Goal: Information Seeking & Learning: Learn about a topic

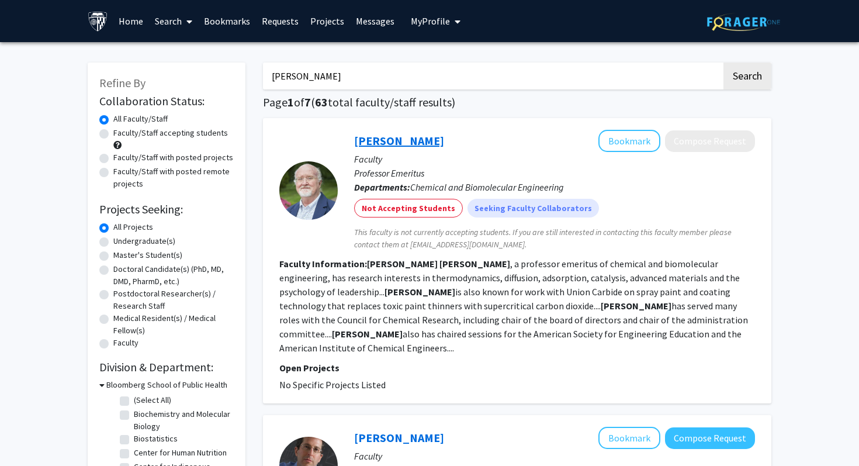
click at [401, 147] on link "Marc Donohue" at bounding box center [399, 140] width 90 height 15
click at [333, 81] on input "Marc Donohue" at bounding box center [492, 76] width 459 height 27
type input "takanari"
click at [724, 63] on button "Search" at bounding box center [748, 76] width 48 height 27
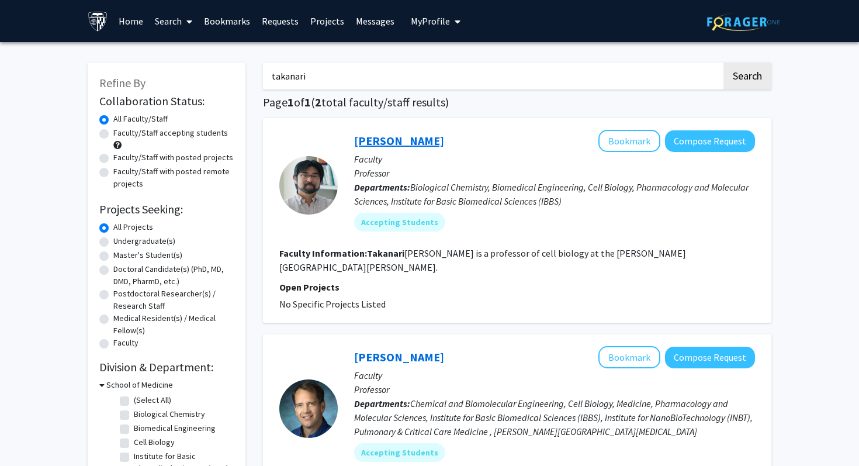
click at [395, 146] on link "Takanari Inoue" at bounding box center [399, 140] width 90 height 15
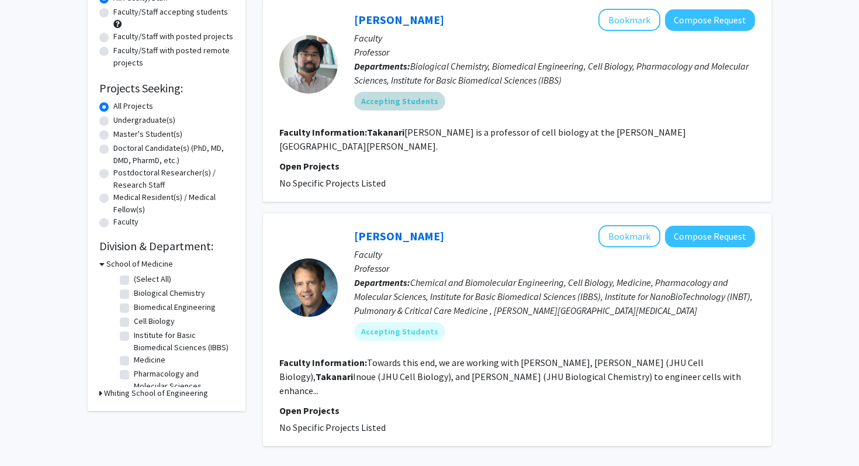
scroll to position [122, 0]
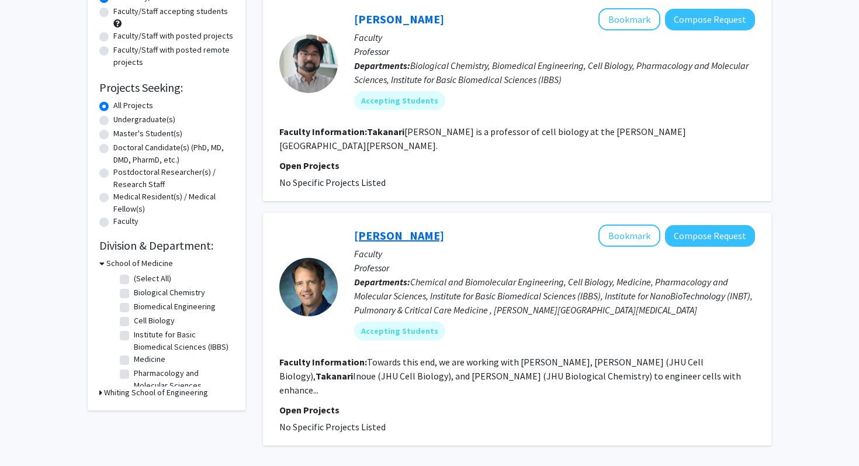
click at [412, 228] on link "[PERSON_NAME]" at bounding box center [399, 235] width 90 height 15
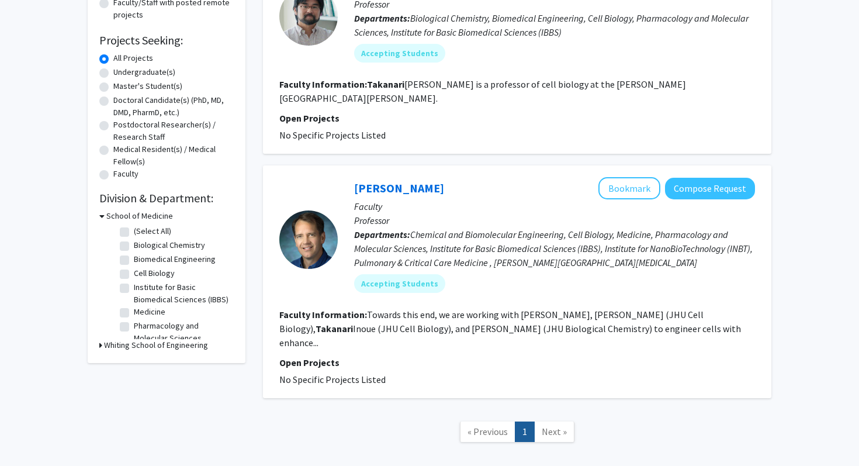
scroll to position [169, 0]
click at [366, 180] on link "[PERSON_NAME]" at bounding box center [399, 187] width 90 height 15
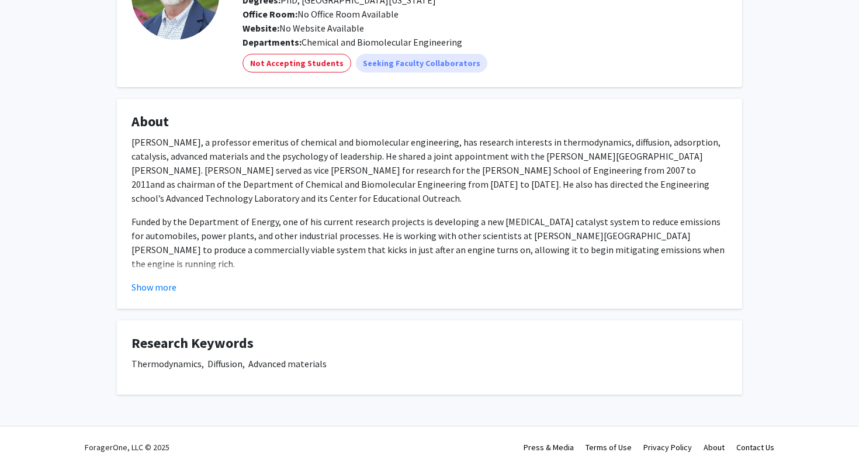
scroll to position [115, 0]
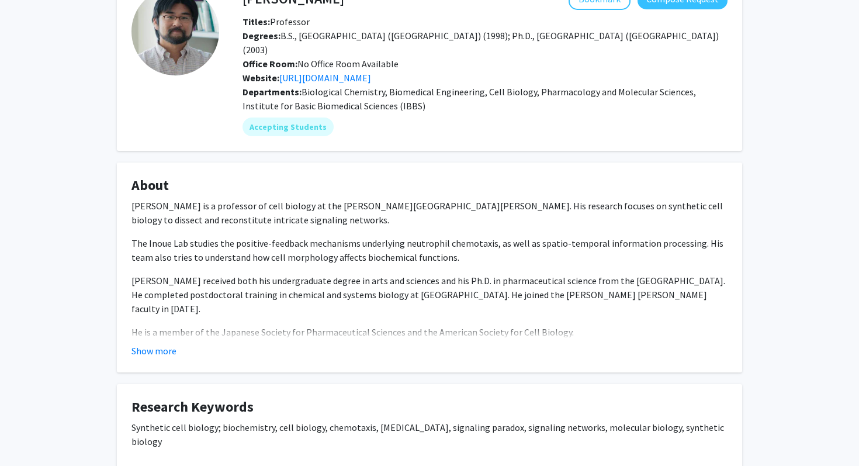
scroll to position [76, 0]
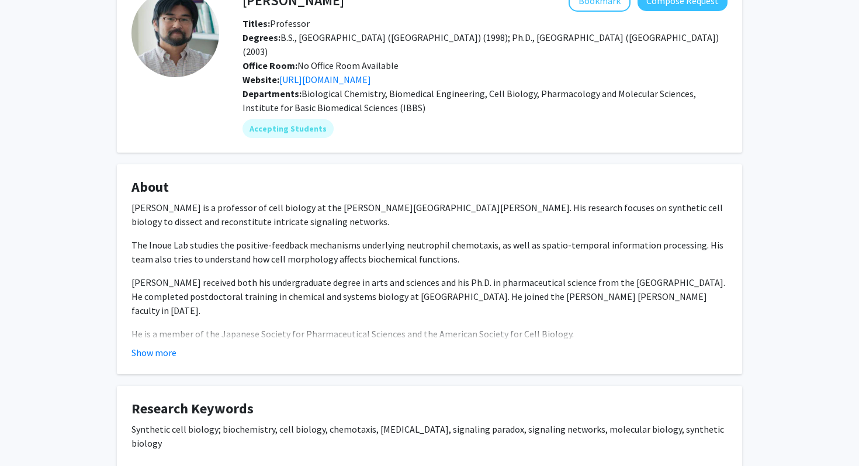
click at [320, 87] on div "Departments: Biological Chemistry, Biomedical Engineering, Cell Biology, Pharma…" at bounding box center [485, 101] width 485 height 28
click at [320, 74] on link "https://pages.jh.edu/inouelab/" at bounding box center [325, 80] width 92 height 12
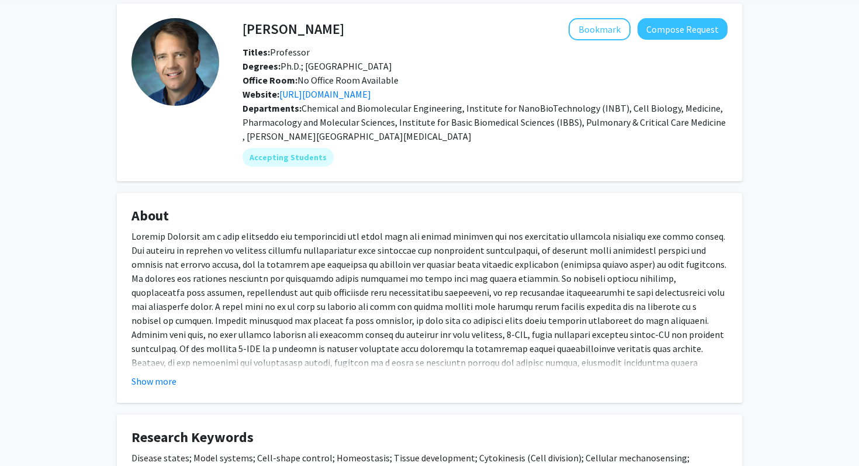
scroll to position [49, 0]
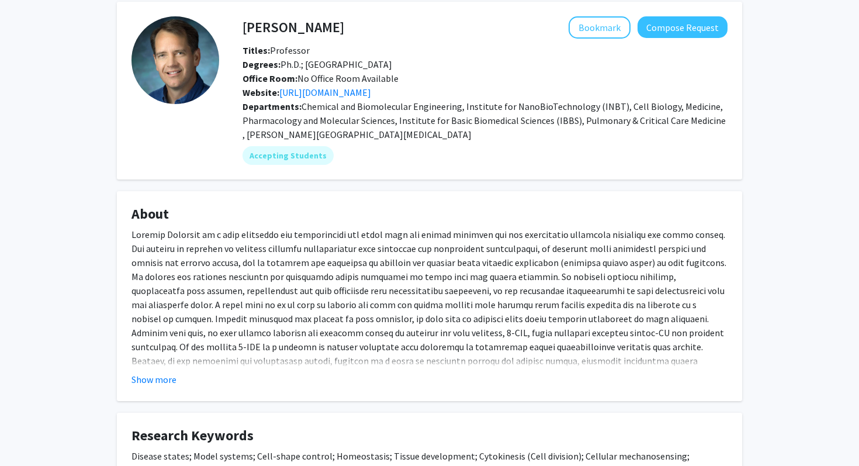
click at [343, 104] on span "Chemical and Biomolecular Engineering, Institute for NanoBioTechnology (INBT), …" at bounding box center [484, 121] width 483 height 40
click at [344, 97] on link "[URL][DOMAIN_NAME]" at bounding box center [325, 93] width 92 height 12
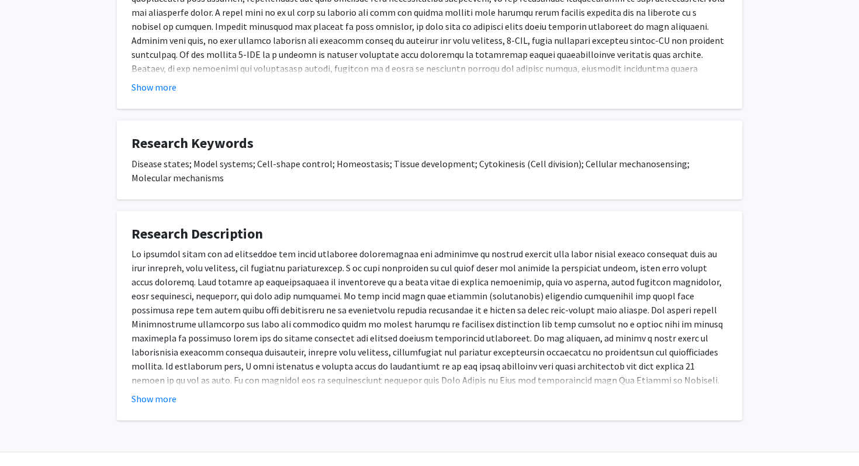
scroll to position [343, 0]
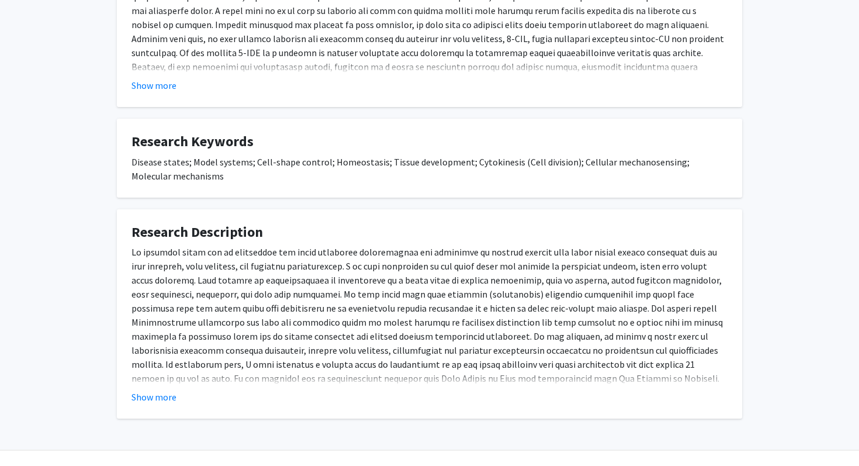
click at [150, 406] on fg-card "Research Description My lab has been working with [PERSON_NAME] (JHU Pathology)…" at bounding box center [429, 314] width 625 height 210
click at [150, 399] on button "Show more" at bounding box center [154, 397] width 45 height 14
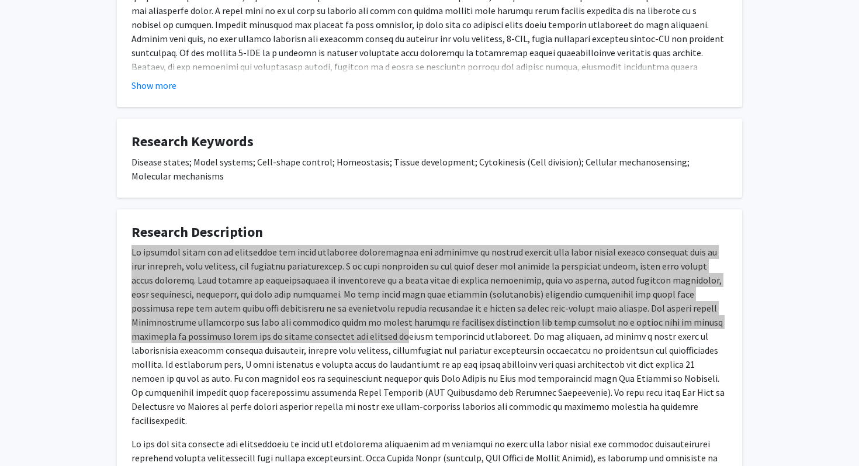
drag, startPoint x: 133, startPoint y: 255, endPoint x: 292, endPoint y: 334, distance: 177.2
click at [292, 334] on p at bounding box center [430, 336] width 596 height 182
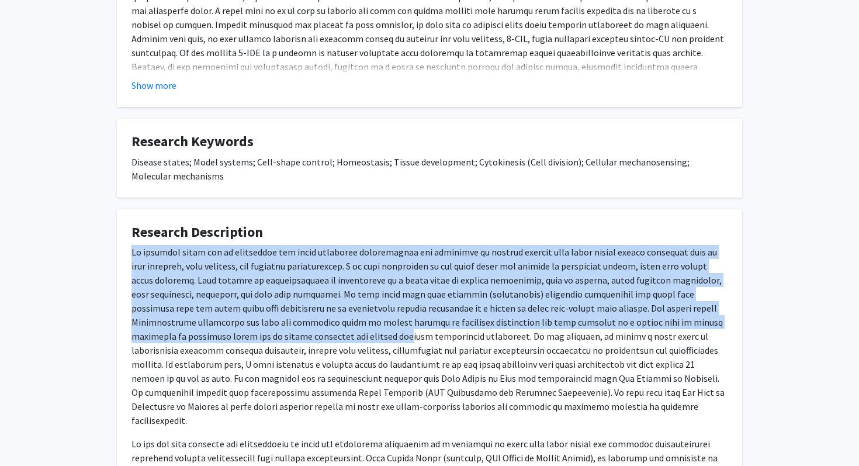
click at [292, 334] on p at bounding box center [430, 336] width 596 height 182
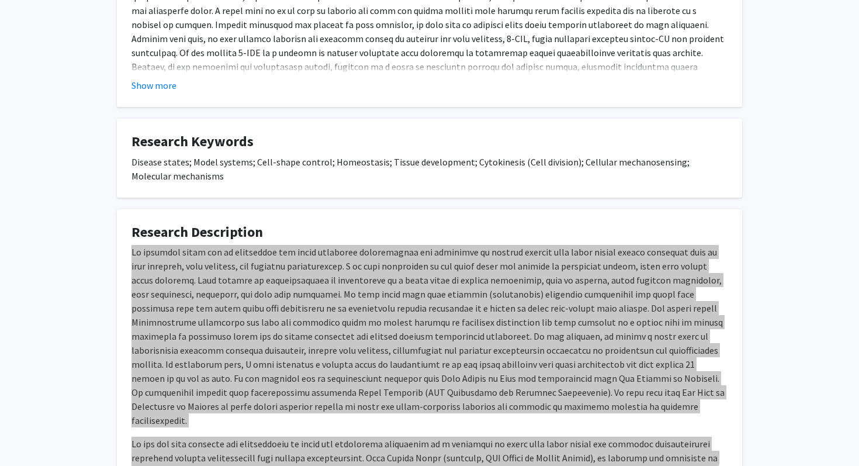
drag, startPoint x: 132, startPoint y: 254, endPoint x: 390, endPoint y: 465, distance: 333.9
click at [390, 465] on div "My lab has been working with [PERSON_NAME] (JHU Pathology) to study the mechani…" at bounding box center [430, 448] width 596 height 407
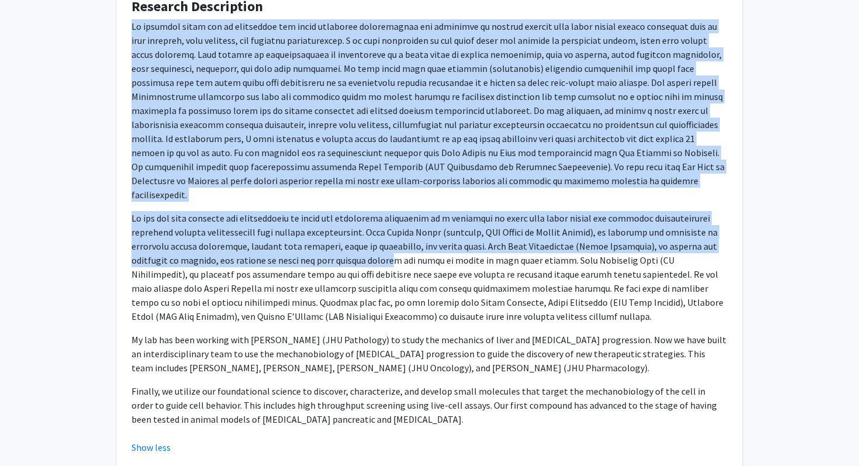
scroll to position [568, 0]
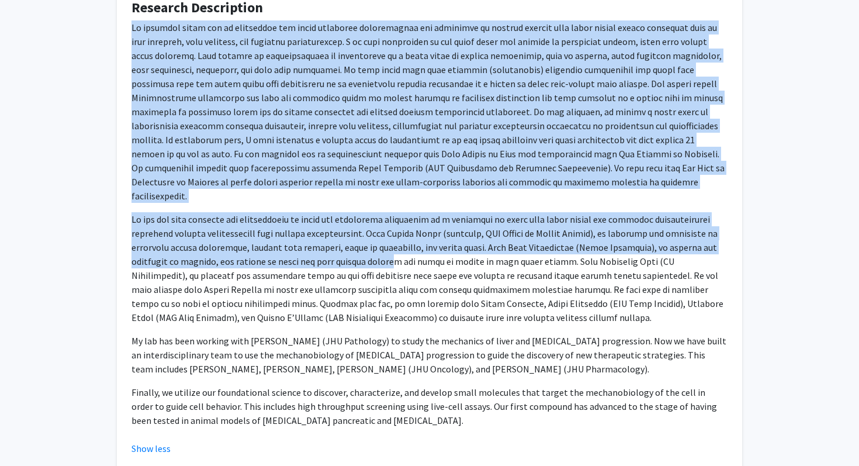
click at [126, 49] on fg-card "Research Description My lab has been working with [PERSON_NAME] (JHU Pathology)…" at bounding box center [429, 228] width 625 height 486
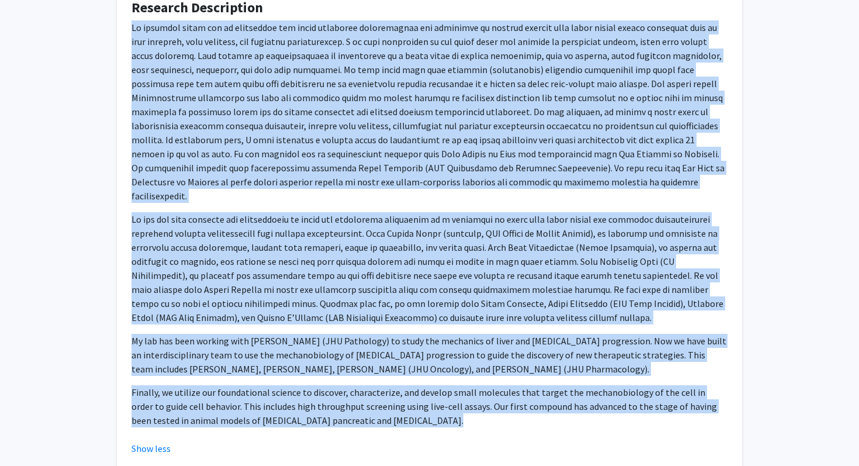
drag, startPoint x: 132, startPoint y: 25, endPoint x: 490, endPoint y: 426, distance: 537.7
click at [490, 426] on fg-read-more "My lab has been working with [PERSON_NAME] (JHU Pathology) to study the mechani…" at bounding box center [430, 237] width 596 height 435
copy div "My research goals are to understand how cells interface biochemistry and mechan…"
